Goal: Task Accomplishment & Management: Use online tool/utility

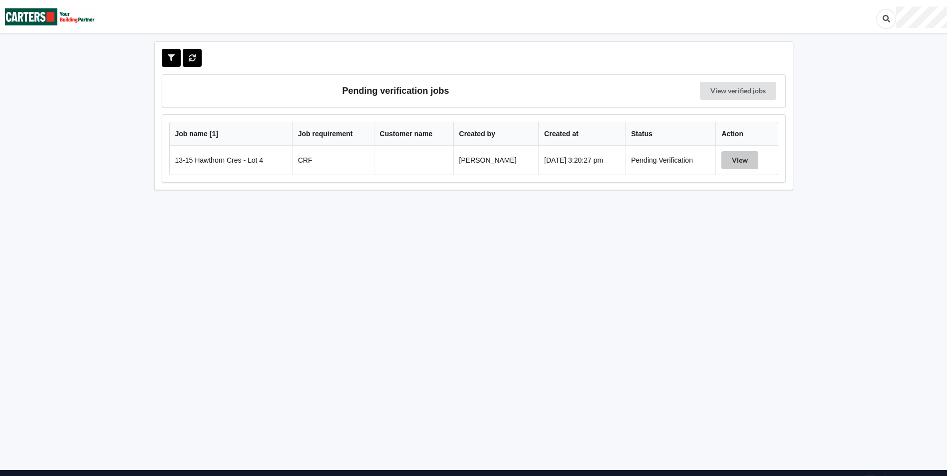
click at [740, 163] on button "View" at bounding box center [740, 160] width 37 height 18
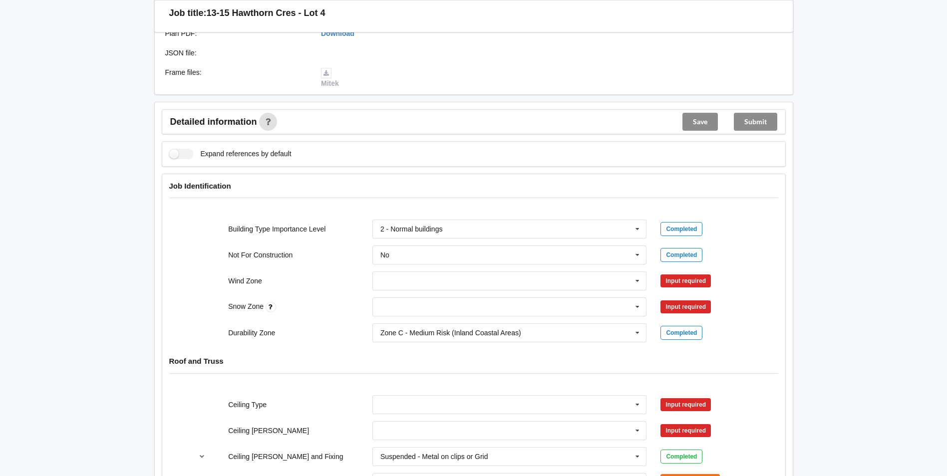
scroll to position [293, 0]
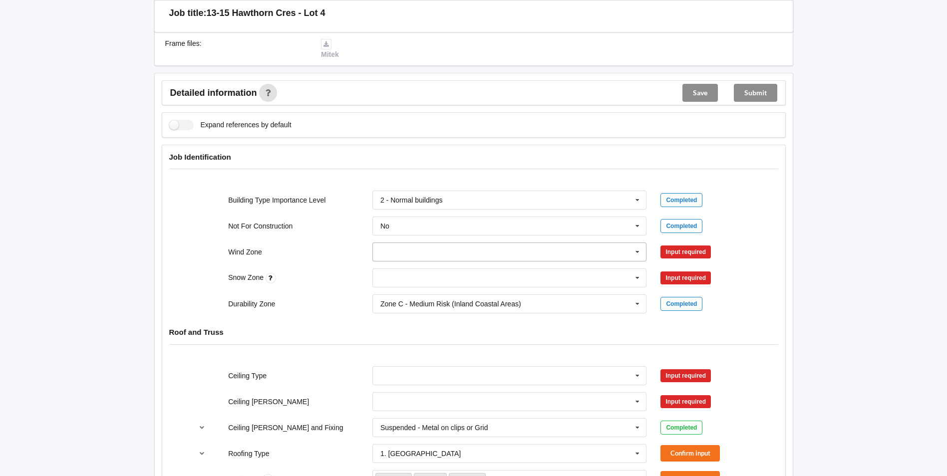
click at [429, 252] on input "text" at bounding box center [511, 252] width 274 height 18
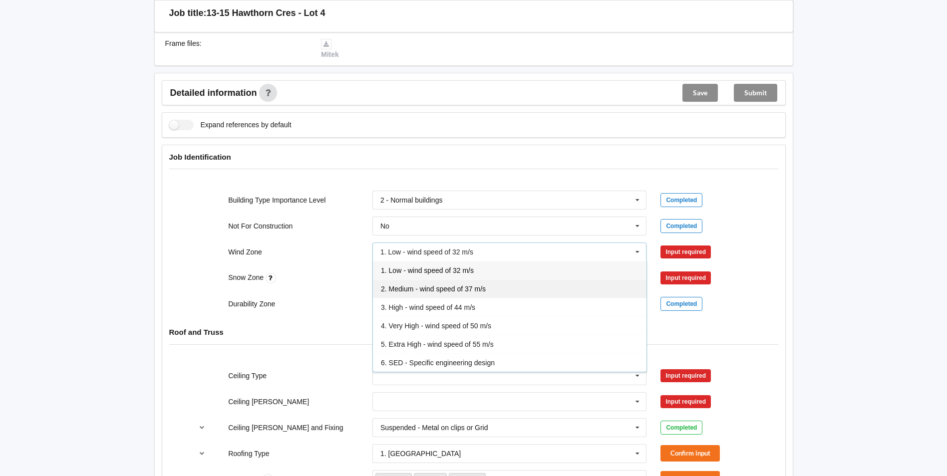
click at [411, 295] on div "2. Medium - wind speed of 37 m/s" at bounding box center [510, 289] width 274 height 18
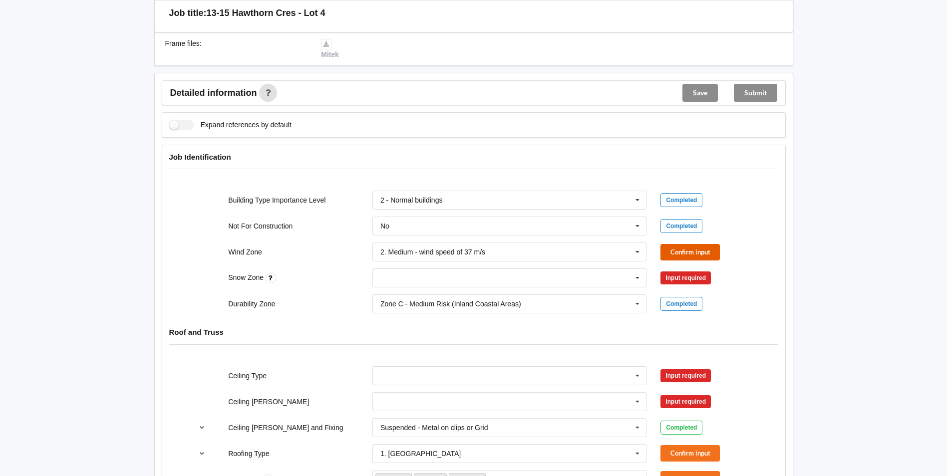
click at [695, 249] on button "Confirm input" at bounding box center [690, 252] width 59 height 16
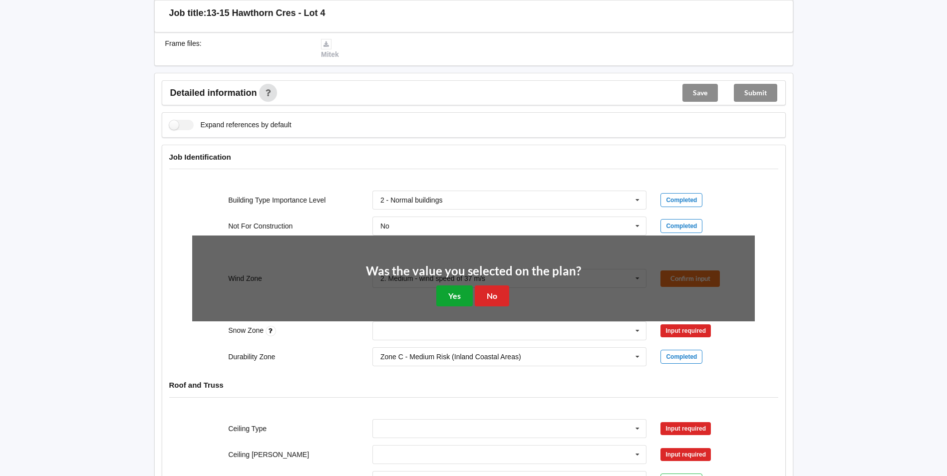
click at [449, 303] on button "Yes" at bounding box center [454, 296] width 36 height 20
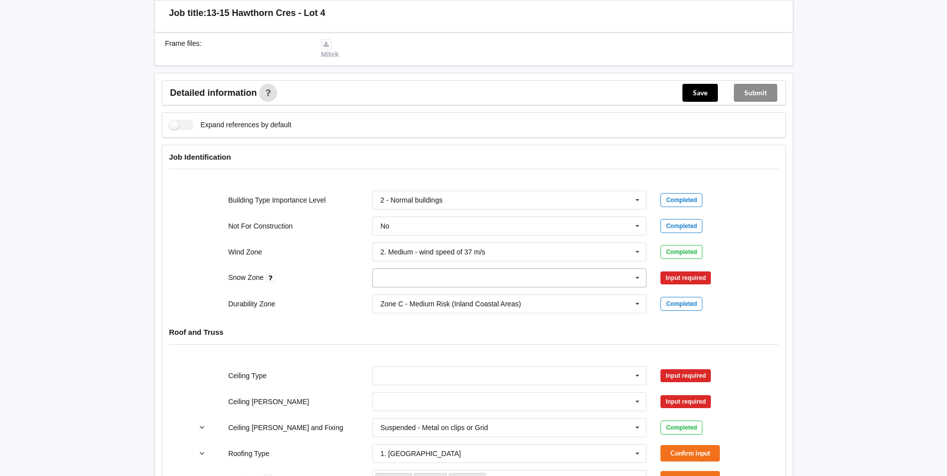
click at [428, 276] on input "text" at bounding box center [511, 278] width 274 height 18
click at [396, 314] on div "N1" at bounding box center [510, 315] width 274 height 18
click at [689, 281] on button "Confirm input" at bounding box center [690, 278] width 59 height 16
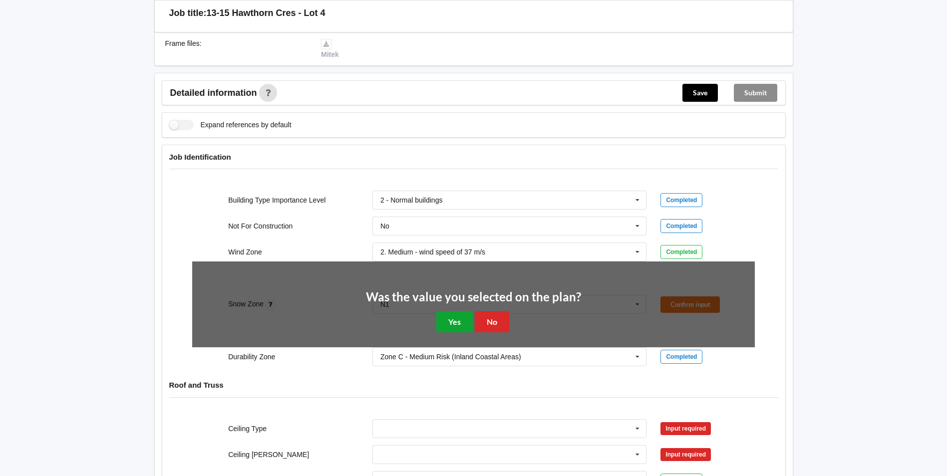
click at [460, 317] on button "Yes" at bounding box center [454, 322] width 36 height 20
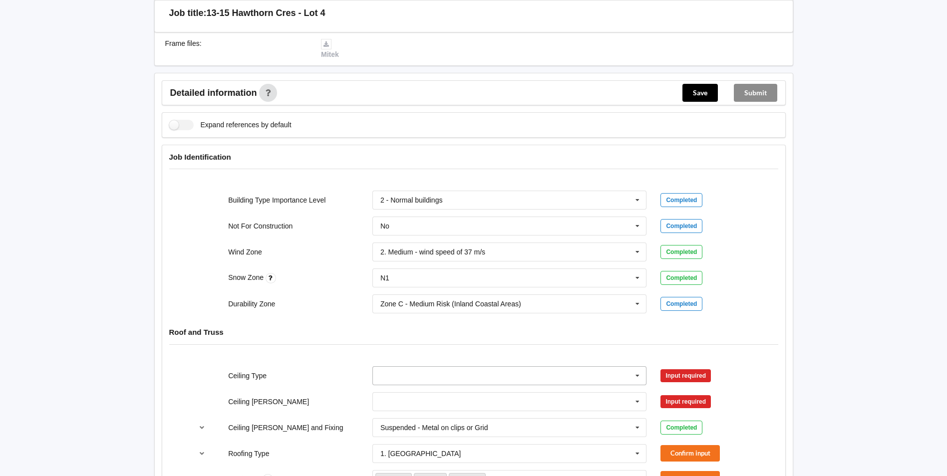
click at [457, 382] on input "text" at bounding box center [511, 376] width 274 height 18
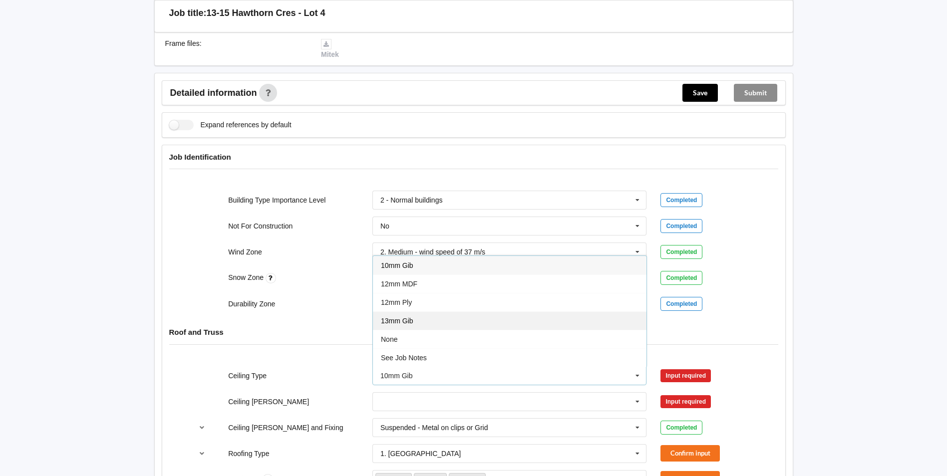
click at [420, 324] on div "13mm Gib" at bounding box center [510, 321] width 274 height 18
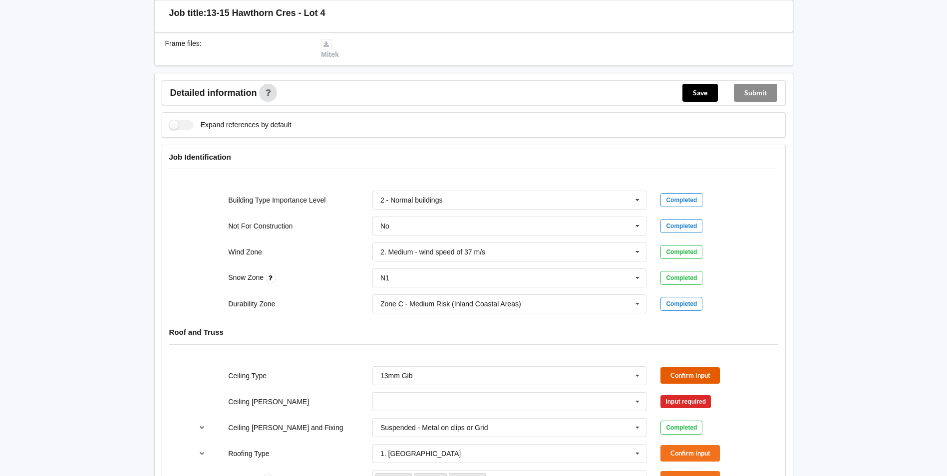
click at [699, 375] on button "Confirm input" at bounding box center [690, 376] width 59 height 16
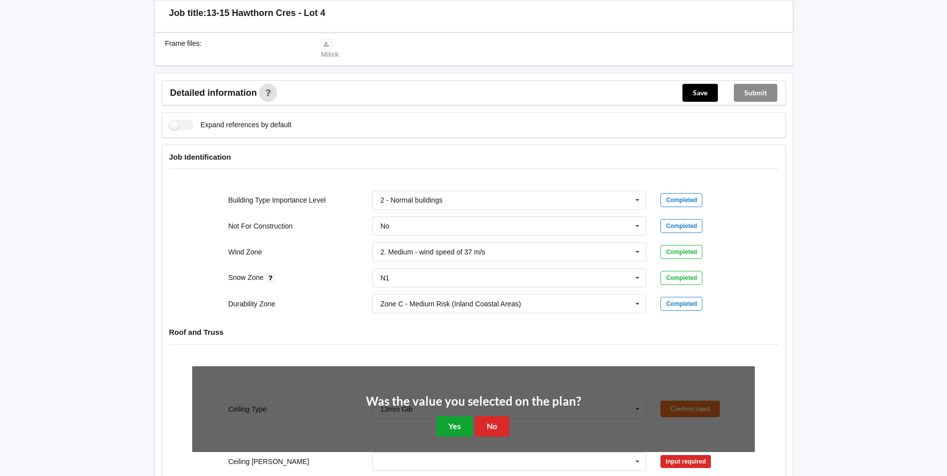
click at [449, 428] on button "Yes" at bounding box center [454, 426] width 36 height 20
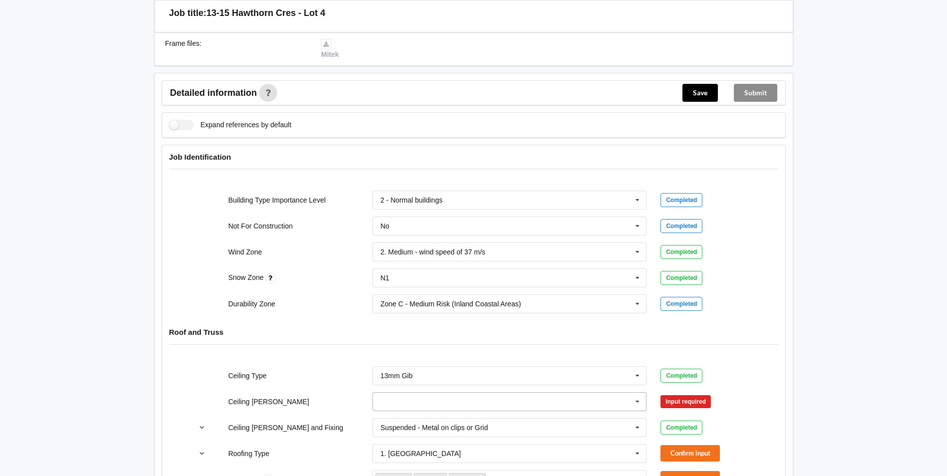
click at [438, 402] on input "text" at bounding box center [511, 402] width 274 height 18
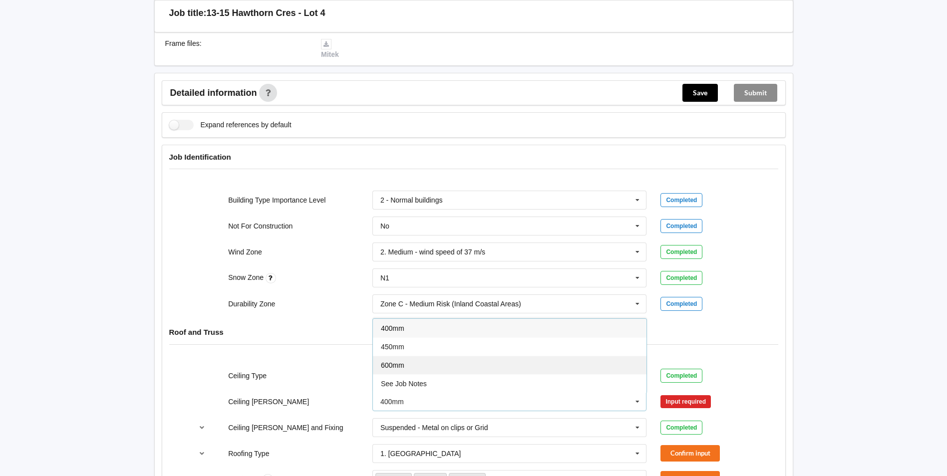
click at [425, 368] on div "600mm" at bounding box center [510, 365] width 274 height 18
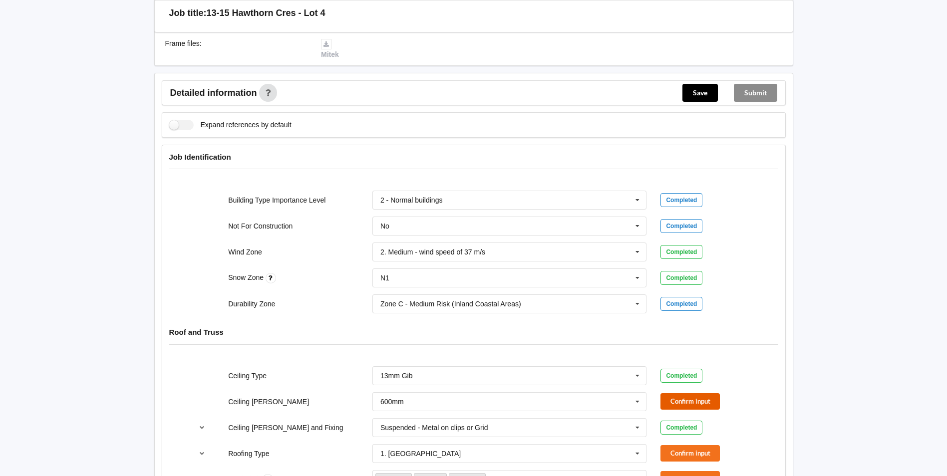
click at [679, 400] on button "Confirm input" at bounding box center [690, 402] width 59 height 16
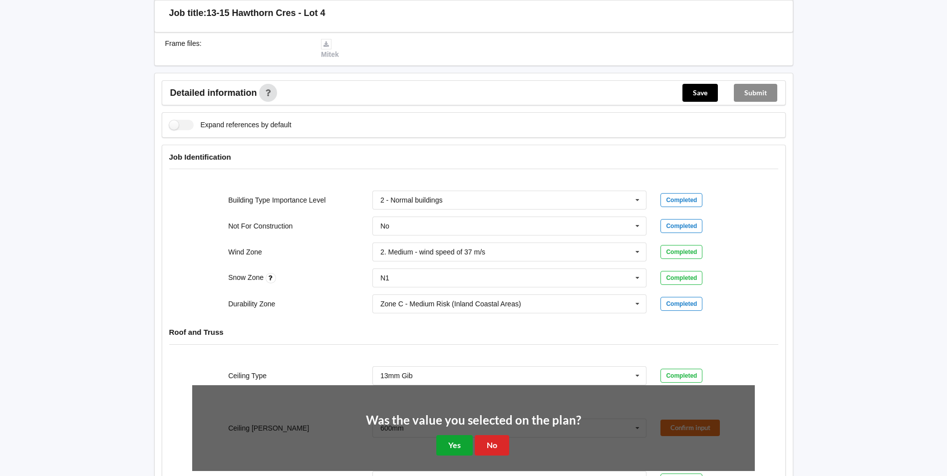
click at [454, 446] on button "Yes" at bounding box center [454, 445] width 36 height 20
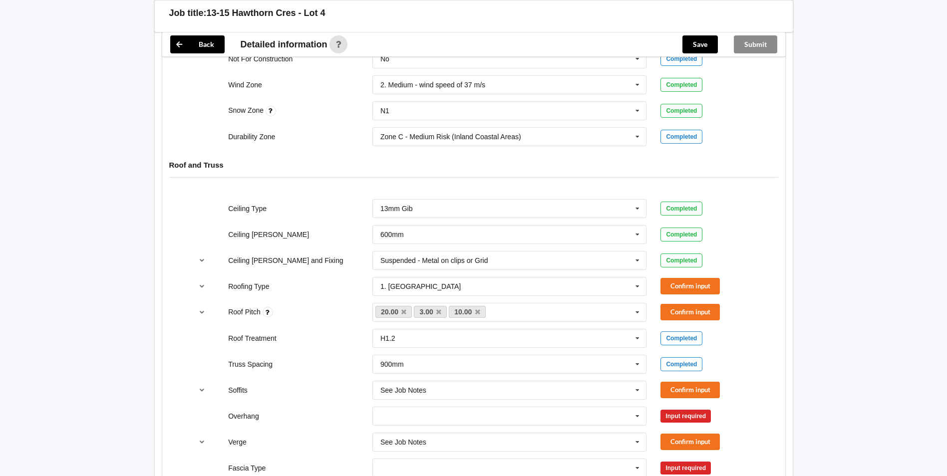
scroll to position [508, 0]
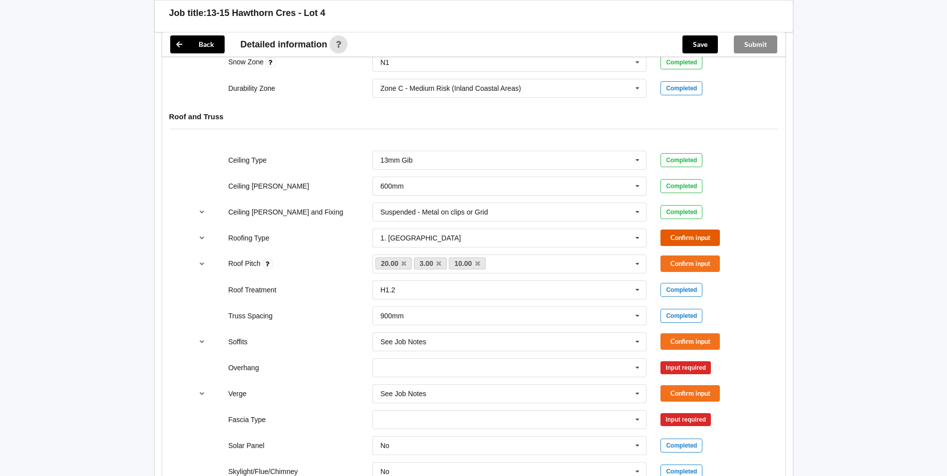
click at [696, 238] on button "Confirm input" at bounding box center [690, 238] width 59 height 16
click at [684, 262] on button "Confirm input" at bounding box center [690, 264] width 59 height 16
click at [683, 344] on button "Confirm input" at bounding box center [690, 342] width 59 height 16
click at [637, 371] on icon at bounding box center [637, 368] width 15 height 18
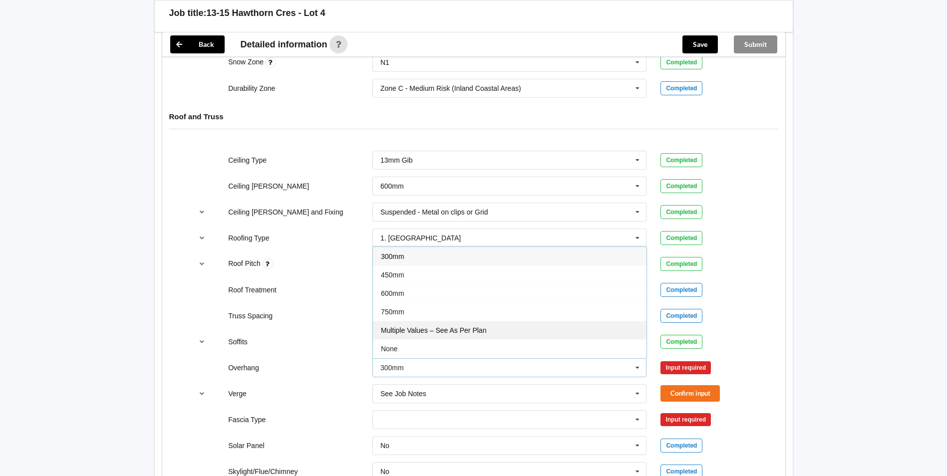
click at [469, 329] on span "Multiple Values – See As Per Plan" at bounding box center [433, 331] width 105 height 8
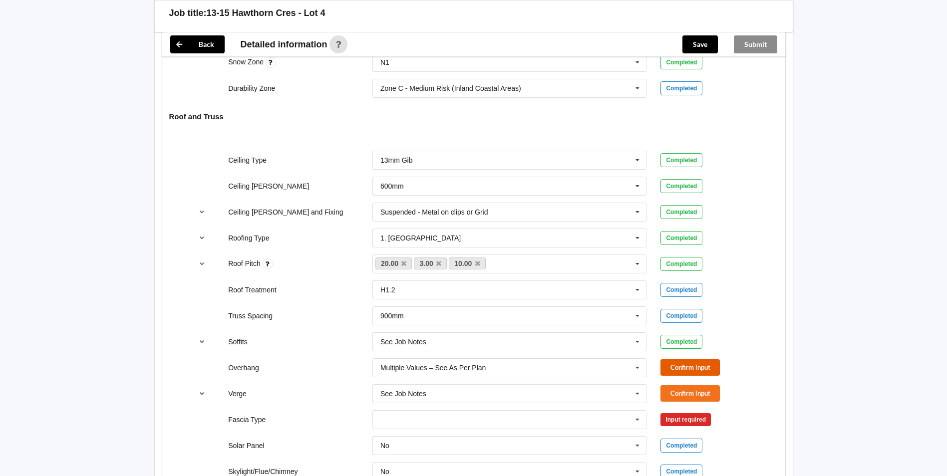
click at [673, 366] on button "Confirm input" at bounding box center [690, 368] width 59 height 16
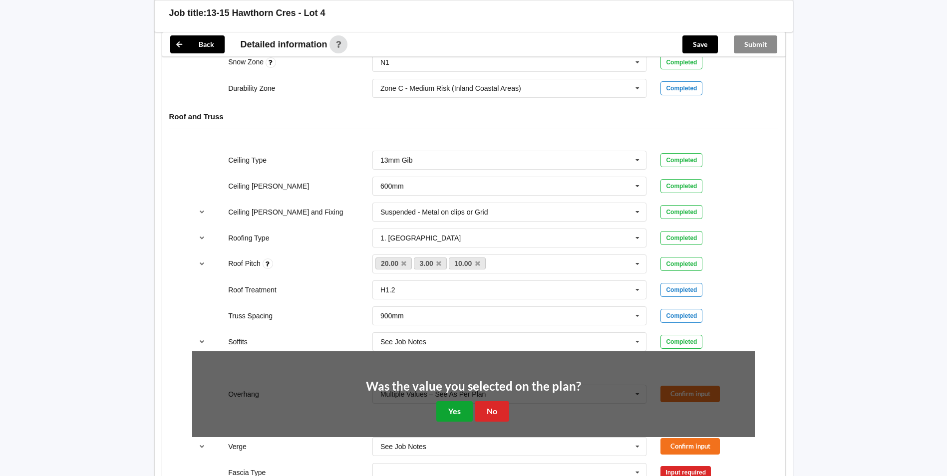
click at [460, 412] on button "Yes" at bounding box center [454, 411] width 36 height 20
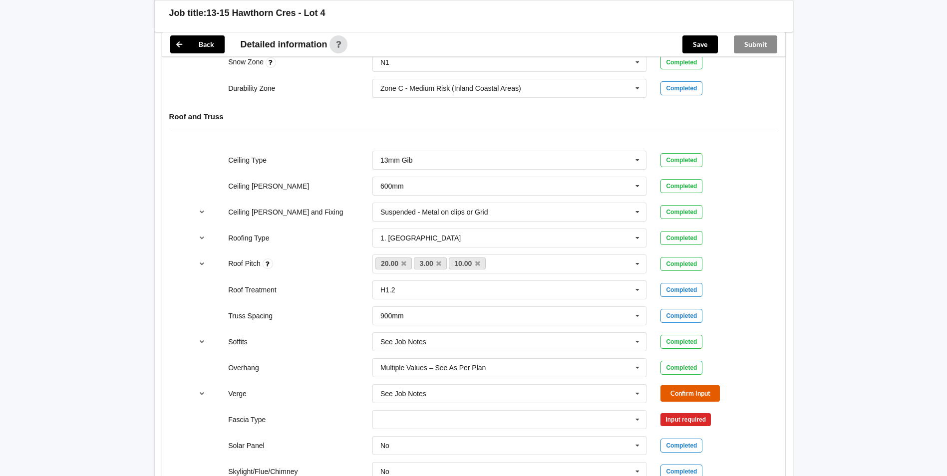
click at [693, 394] on button "Confirm input" at bounding box center [690, 394] width 59 height 16
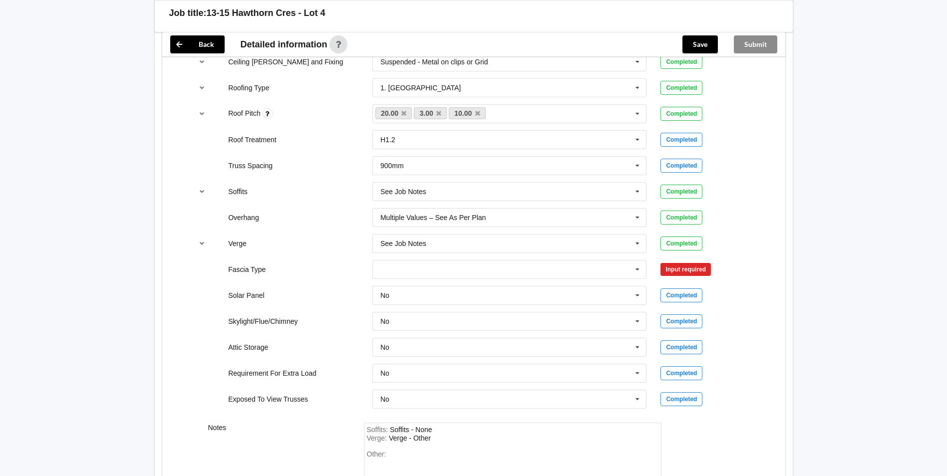
scroll to position [663, 0]
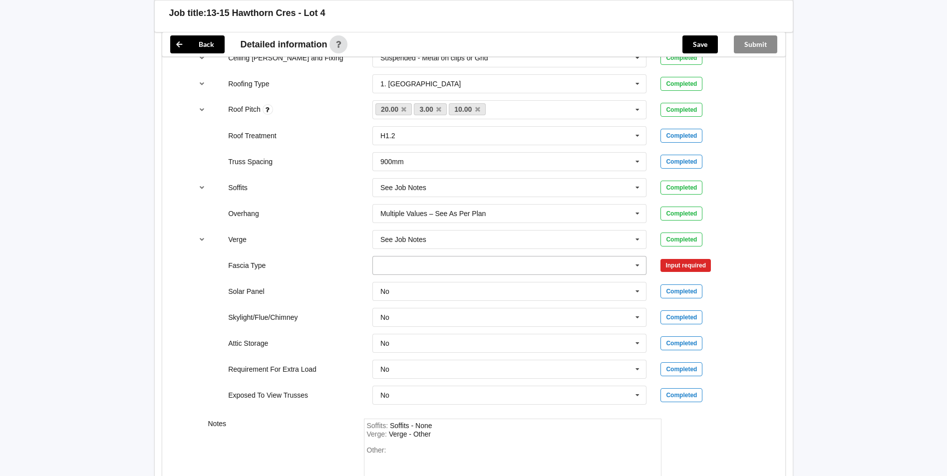
click at [635, 265] on icon at bounding box center [637, 266] width 15 height 18
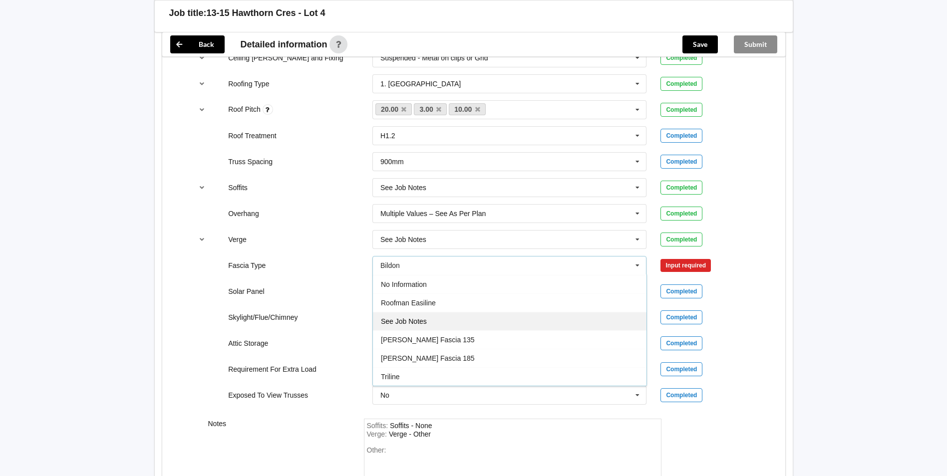
click at [426, 322] on span "See Job Notes" at bounding box center [404, 322] width 46 height 8
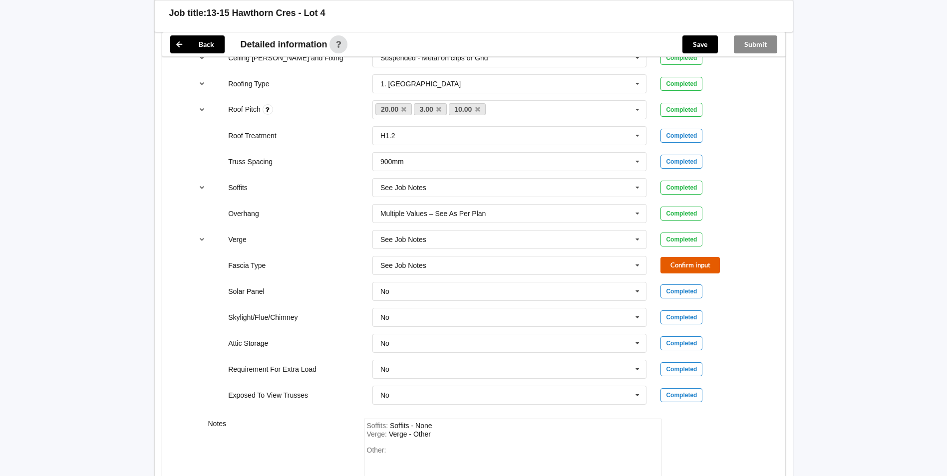
click at [670, 268] on button "Confirm input" at bounding box center [690, 265] width 59 height 16
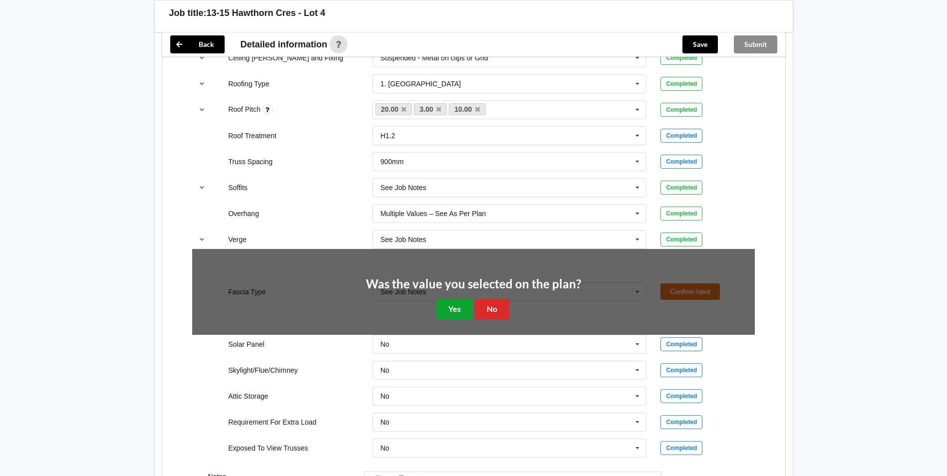
click at [447, 311] on button "Yes" at bounding box center [454, 309] width 36 height 20
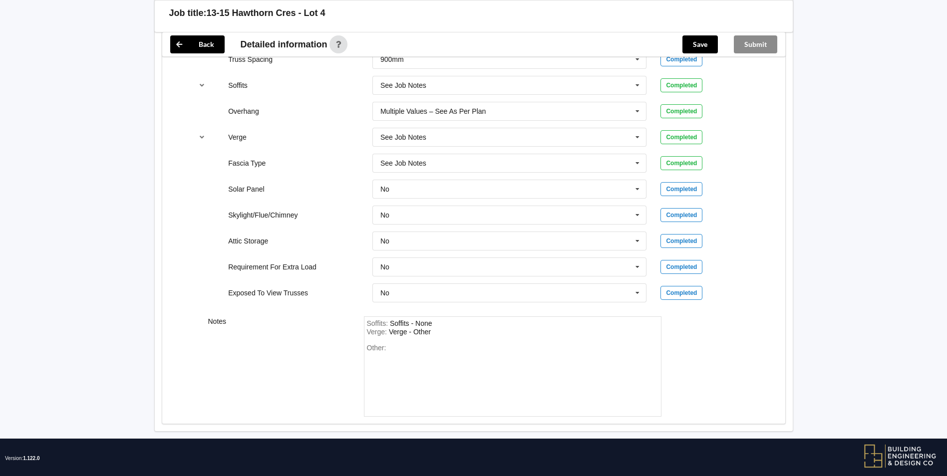
scroll to position [778, 0]
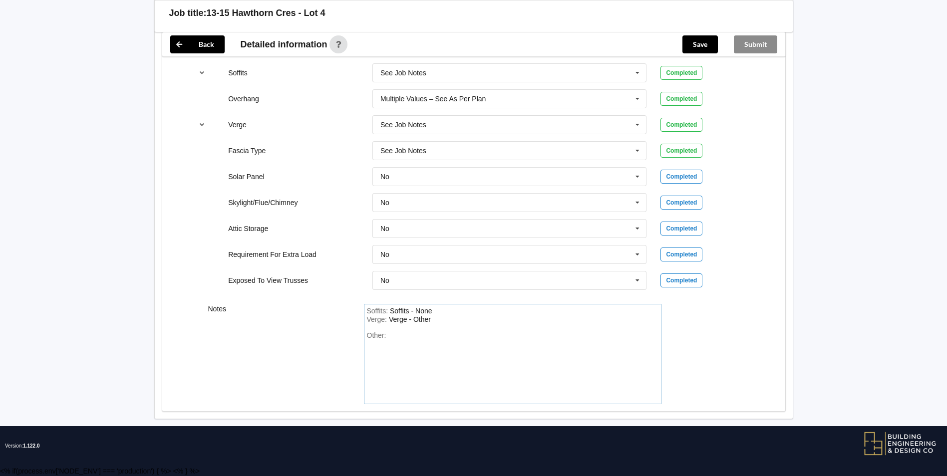
click at [414, 340] on div "Other:" at bounding box center [513, 367] width 292 height 70
click at [414, 340] on div "Other: metal fasc" at bounding box center [513, 367] width 292 height 70
click at [432, 336] on div "Other: metal fasc" at bounding box center [513, 367] width 292 height 70
click at [690, 44] on button "Save" at bounding box center [700, 44] width 35 height 18
click at [752, 44] on button "Submit" at bounding box center [755, 44] width 43 height 18
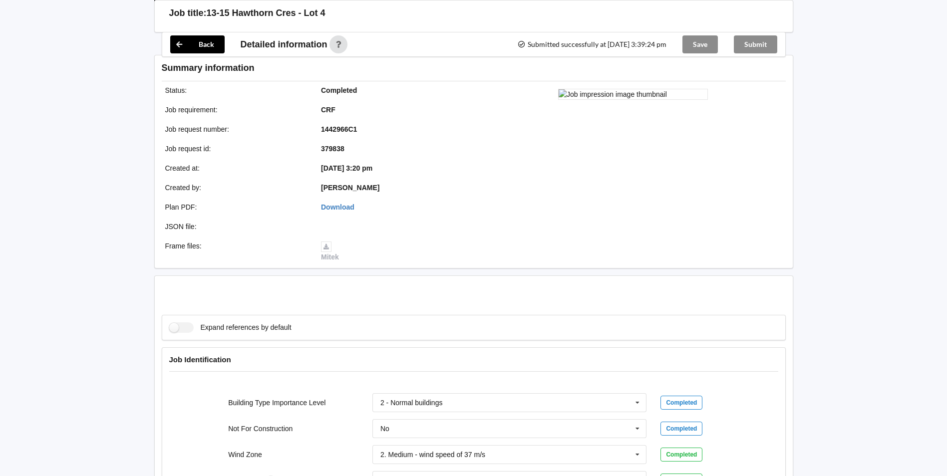
scroll to position [732, 0]
